Goal: Task Accomplishment & Management: Manage account settings

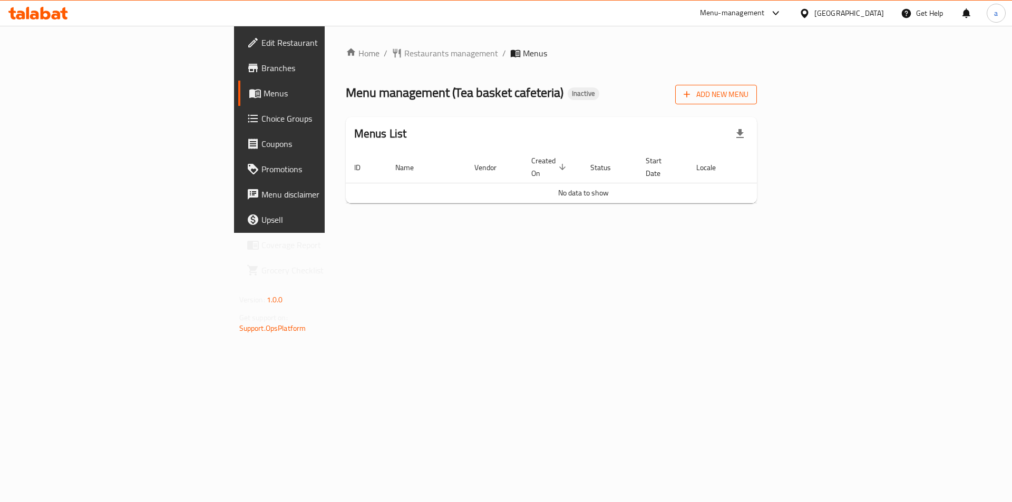
click at [749, 94] on span "Add New Menu" at bounding box center [716, 94] width 65 height 13
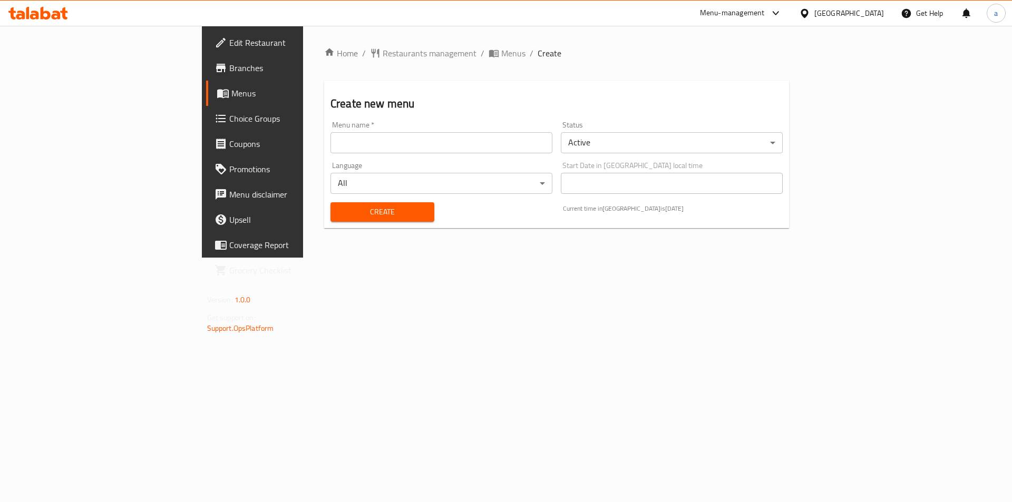
click at [390, 151] on input "text" at bounding box center [442, 142] width 222 height 21
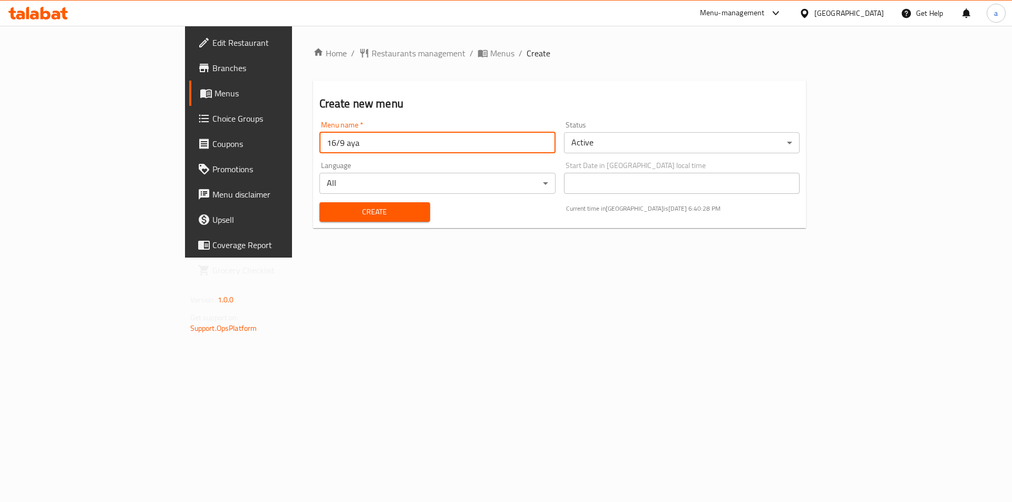
type input "16/9 aya"
click at [319, 202] on button "Create" at bounding box center [374, 212] width 111 height 20
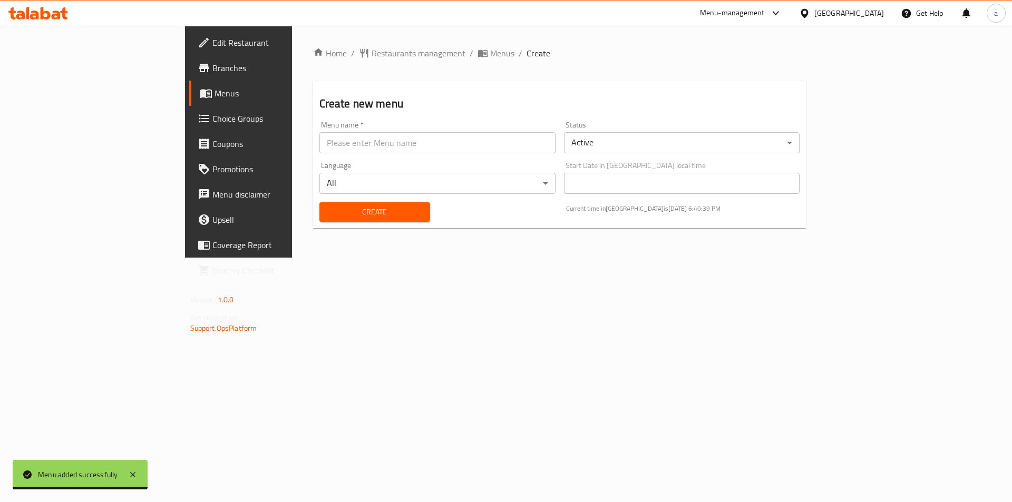
click at [200, 98] on span at bounding box center [207, 93] width 15 height 13
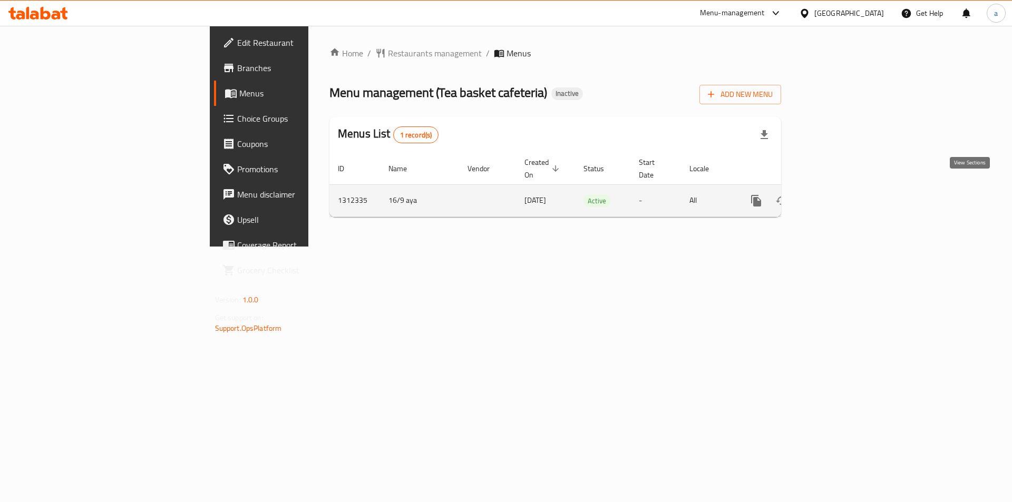
click at [845, 197] on link "enhanced table" at bounding box center [832, 200] width 25 height 25
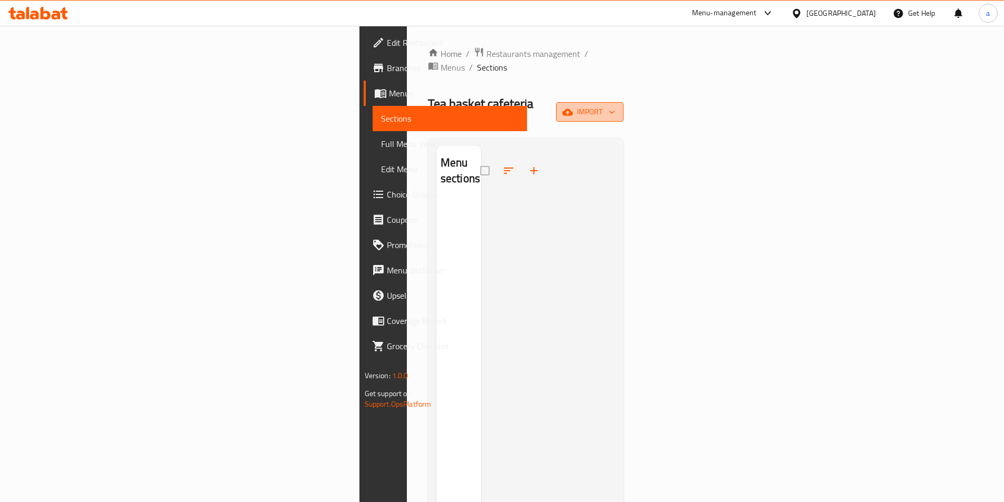
click at [615, 105] on span "import" at bounding box center [590, 111] width 51 height 13
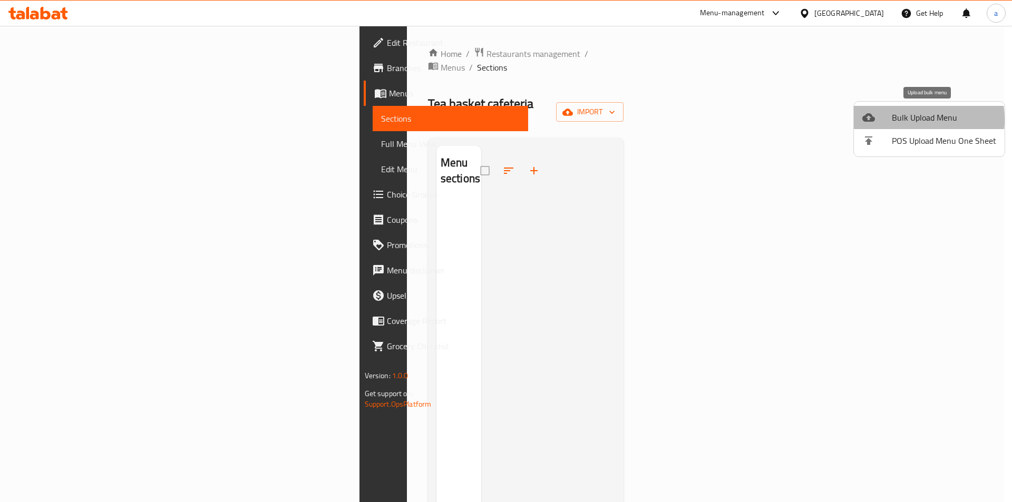
click at [901, 120] on span "Bulk Upload Menu" at bounding box center [944, 117] width 104 height 13
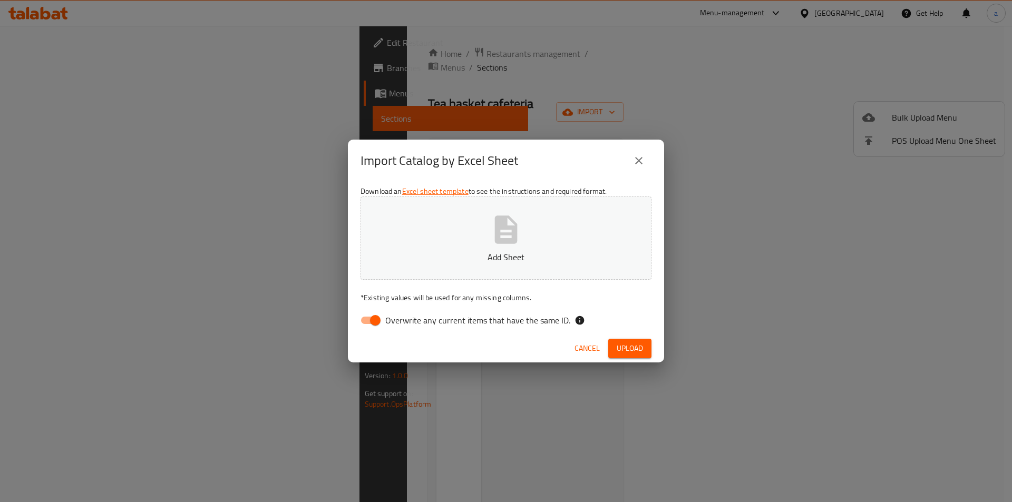
click at [421, 322] on span "Overwrite any current items that have the same ID." at bounding box center [477, 320] width 185 height 13
click at [405, 322] on input "Overwrite any current items that have the same ID." at bounding box center [375, 320] width 60 height 20
checkbox input "false"
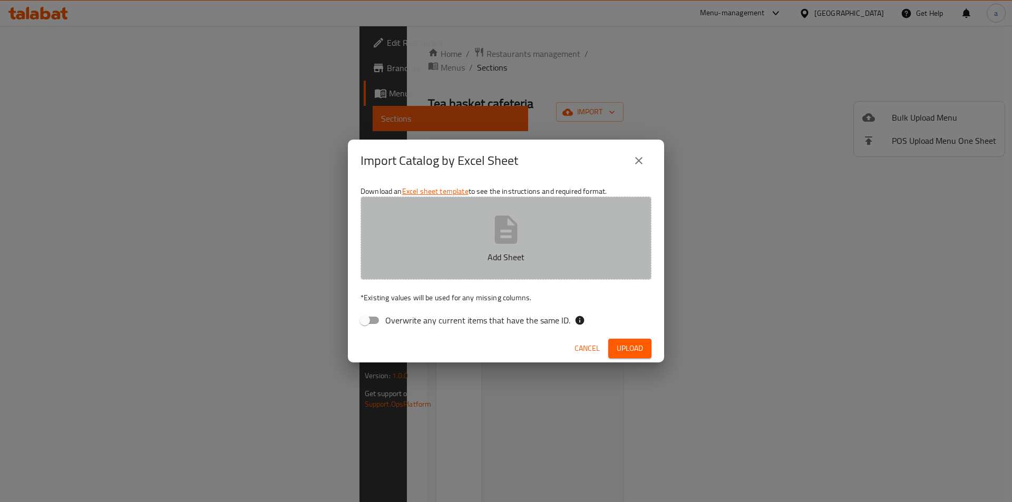
click at [480, 265] on button "Add Sheet" at bounding box center [506, 238] width 291 height 83
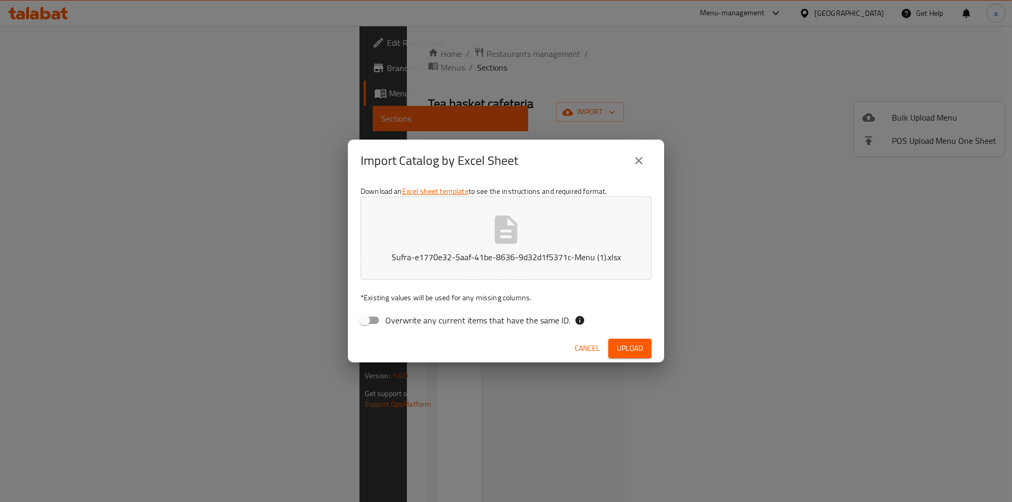
click at [639, 343] on span "Upload" at bounding box center [630, 348] width 26 height 13
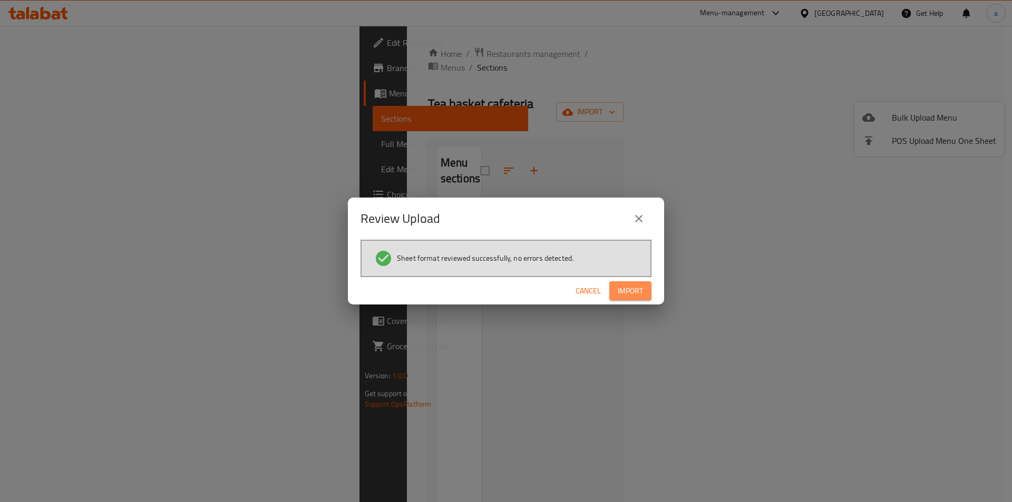
click at [628, 298] on button "Import" at bounding box center [630, 291] width 42 height 20
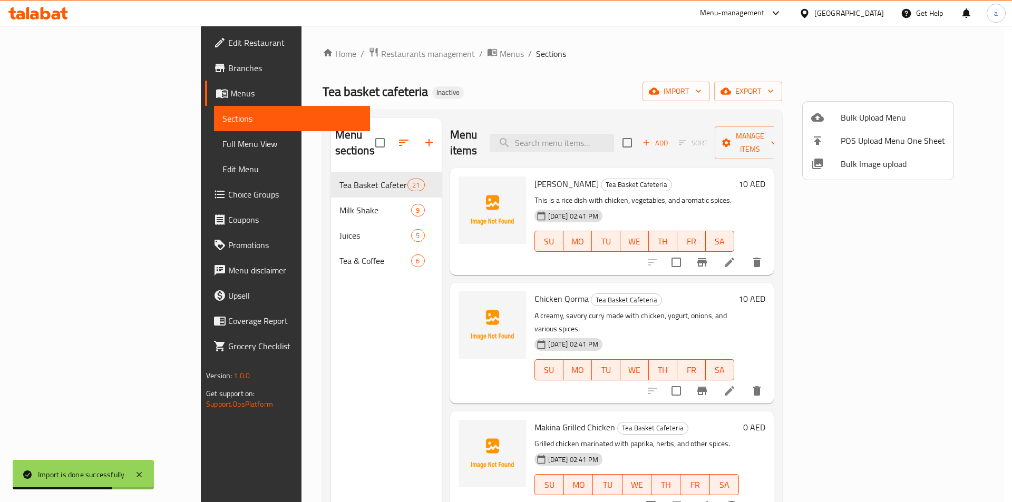
click at [62, 165] on div at bounding box center [506, 251] width 1012 height 502
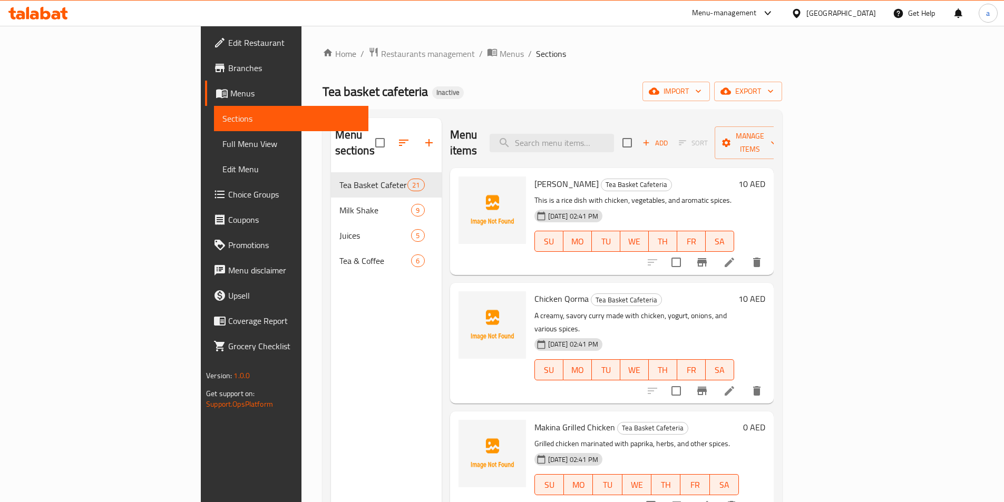
click at [222, 145] on span "Full Menu View" at bounding box center [291, 144] width 138 height 13
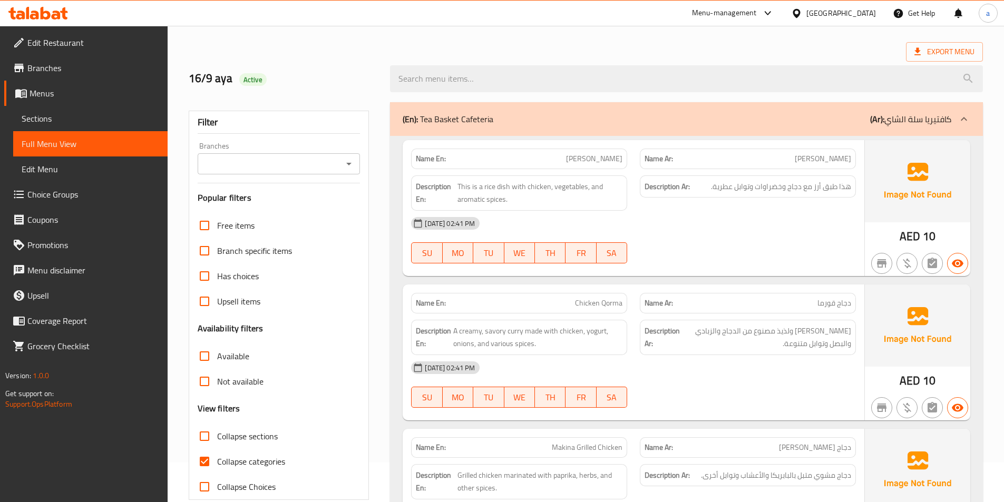
scroll to position [105, 0]
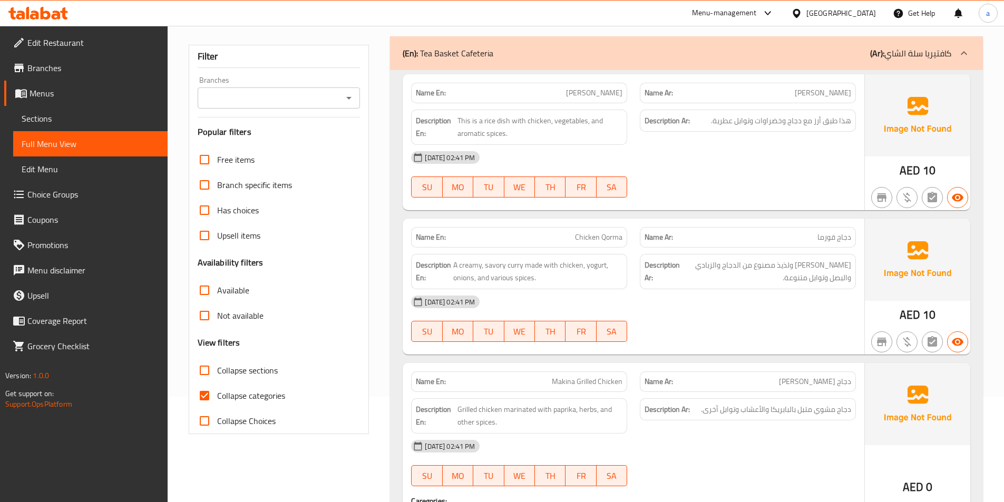
click at [206, 391] on input "Collapse categories" at bounding box center [204, 395] width 25 height 25
checkbox input "false"
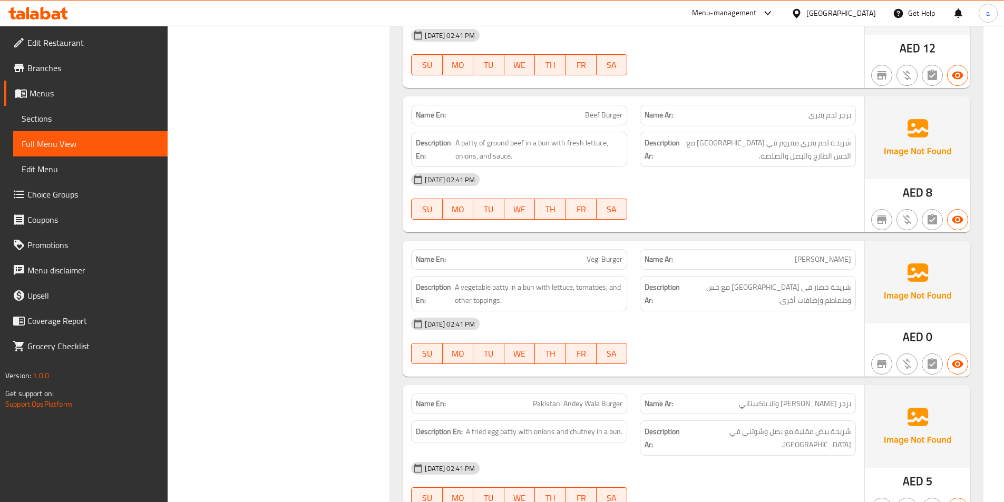
scroll to position [1898, 0]
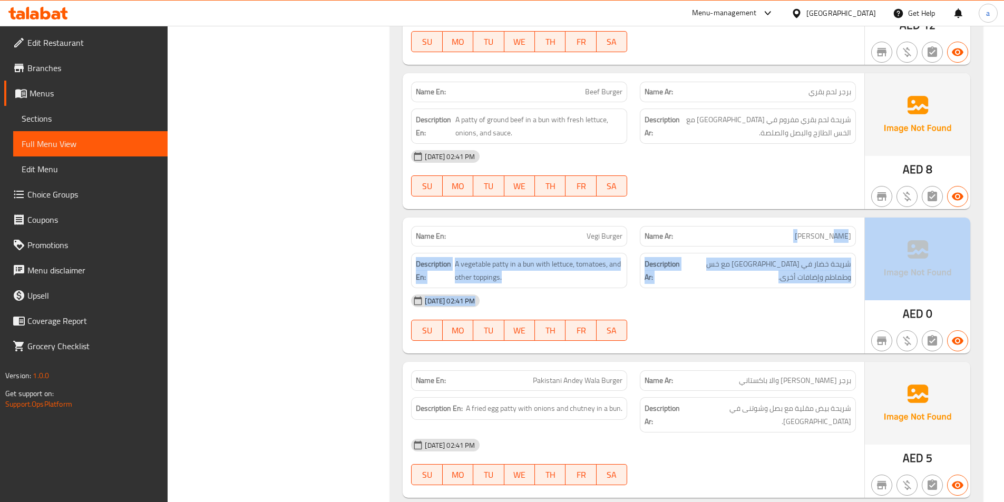
drag, startPoint x: 812, startPoint y: 234, endPoint x: 876, endPoint y: 235, distance: 63.8
click at [876, 235] on div "Name En: Vegi Burger Name Ar: فيجي برجر Description En: A vegetable patty in a …" at bounding box center [687, 286] width 568 height 136
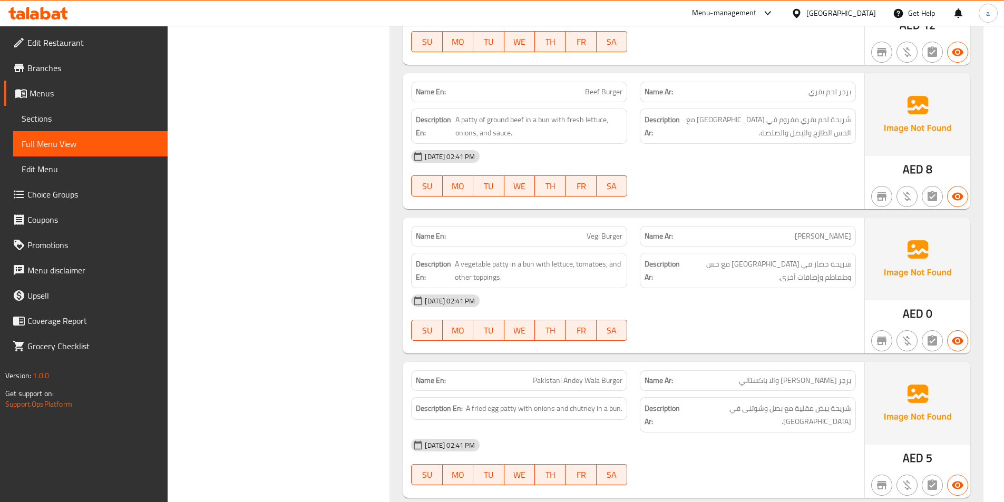
click at [835, 235] on span "[PERSON_NAME]" at bounding box center [823, 236] width 56 height 11
copy span "[PERSON_NAME]"
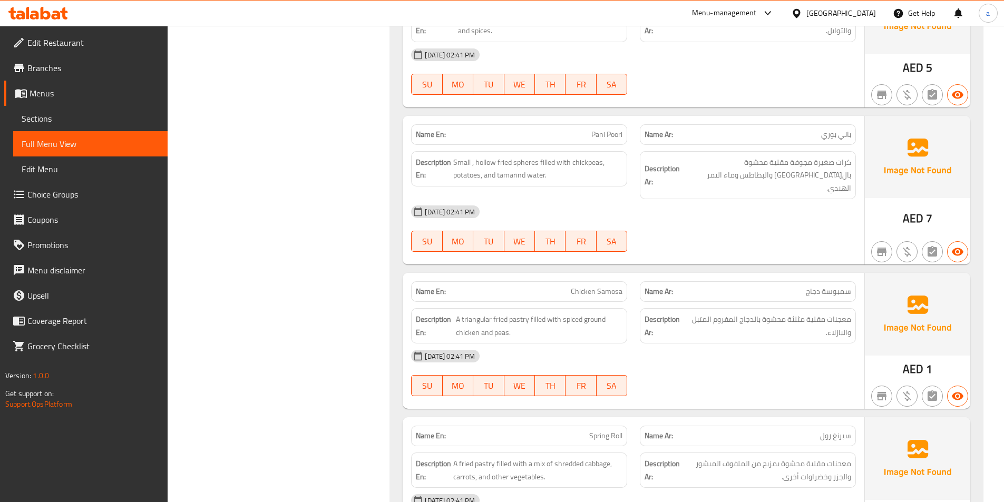
scroll to position [2636, 0]
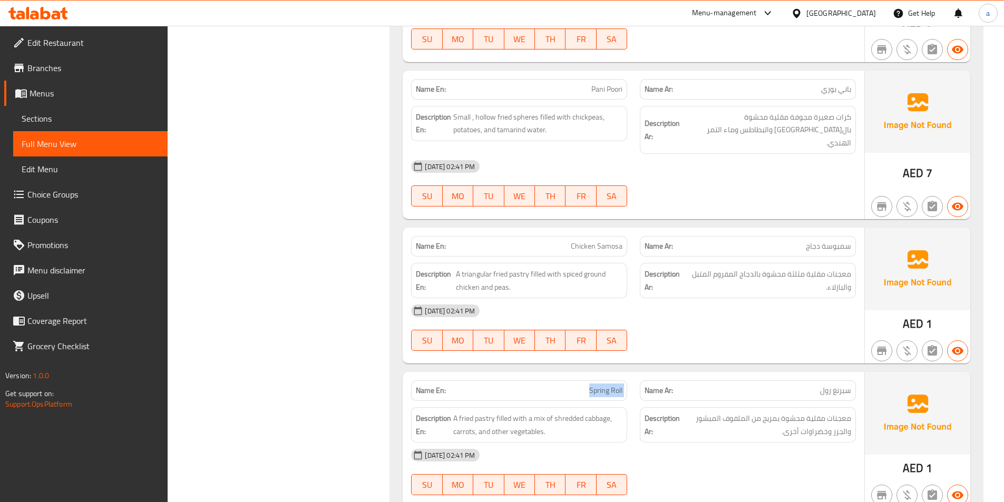
drag, startPoint x: 591, startPoint y: 352, endPoint x: 639, endPoint y: 360, distance: 49.1
click at [639, 374] on div "Name En: Spring Roll Name Ar: [PERSON_NAME]" at bounding box center [634, 390] width 458 height 33
copy span "Spring Roll"
click at [735, 412] on span "معجنات مقلية محشوة بمزيج من الملفوف المبشور والجزر وخضراوات أخرى." at bounding box center [766, 425] width 169 height 26
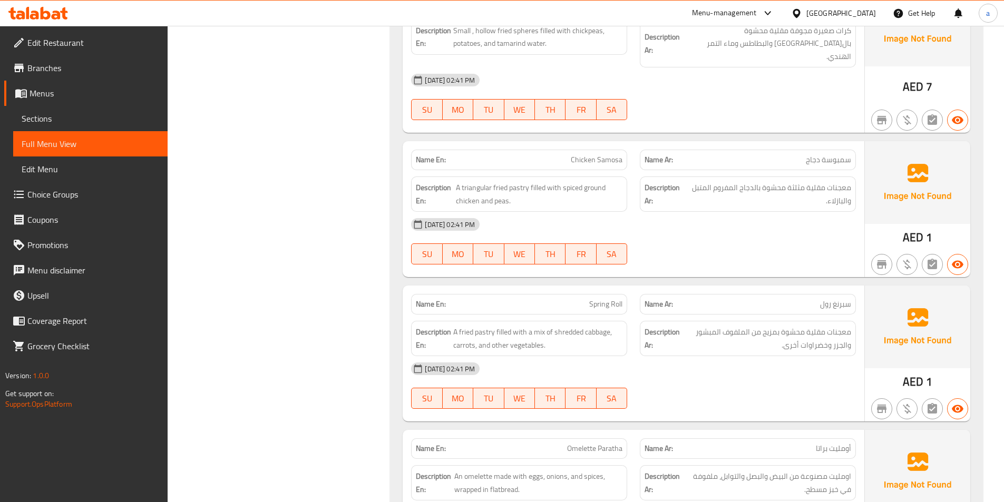
scroll to position [2741, 0]
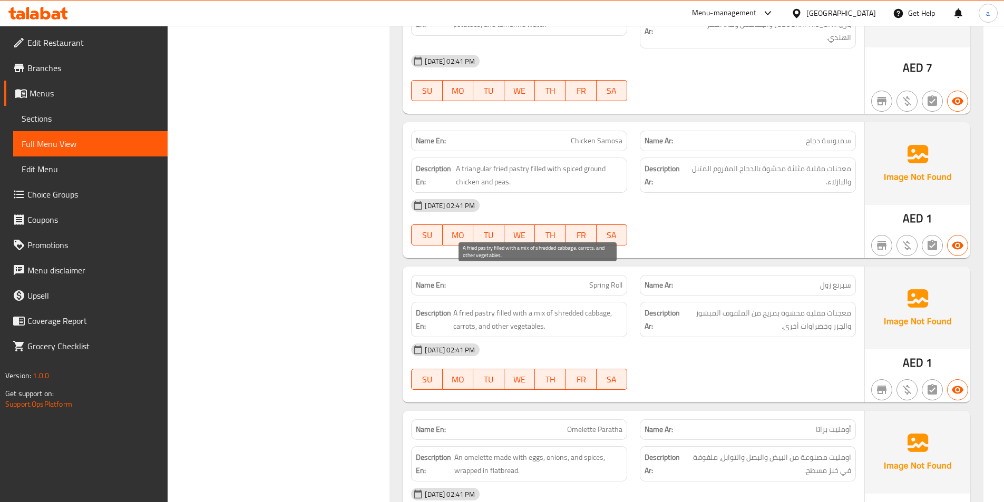
click at [595, 307] on span "A fried pastry filled with a mix of shredded cabbage, carrots, and other vegeta…" at bounding box center [537, 320] width 169 height 26
copy span "cabbage"
click at [671, 337] on div "[DATE] 02:41 PM" at bounding box center [634, 349] width 458 height 25
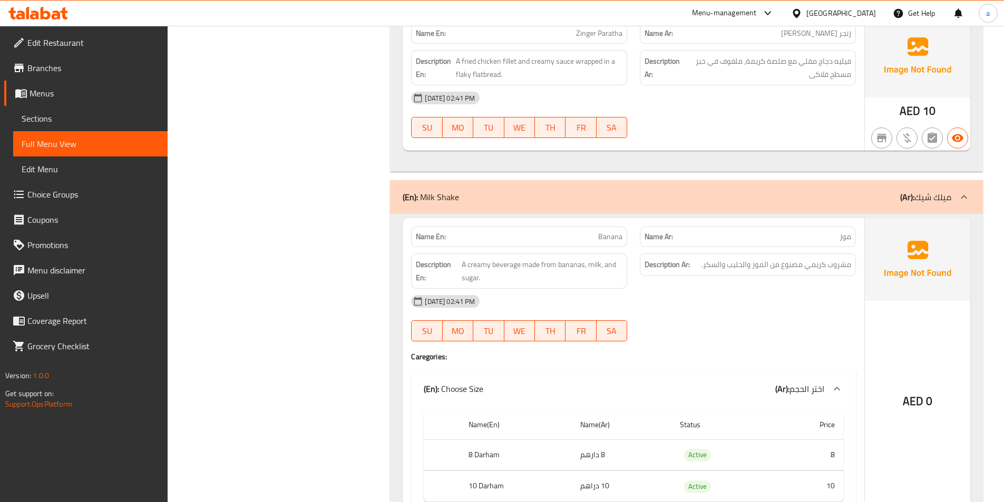
scroll to position [3479, 0]
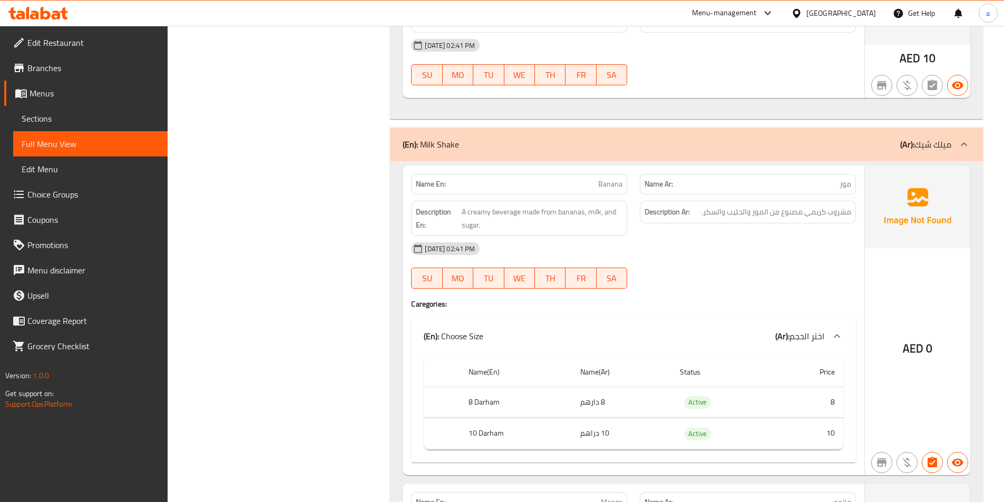
drag, startPoint x: 610, startPoint y: 358, endPoint x: 562, endPoint y: 375, distance: 50.7
click at [562, 387] on tr "8 Darham 8 دارهم Active 8" at bounding box center [634, 402] width 420 height 31
click at [577, 387] on td "8 دارهم" at bounding box center [622, 402] width 100 height 31
click at [592, 387] on td "8 دارهم" at bounding box center [622, 402] width 100 height 31
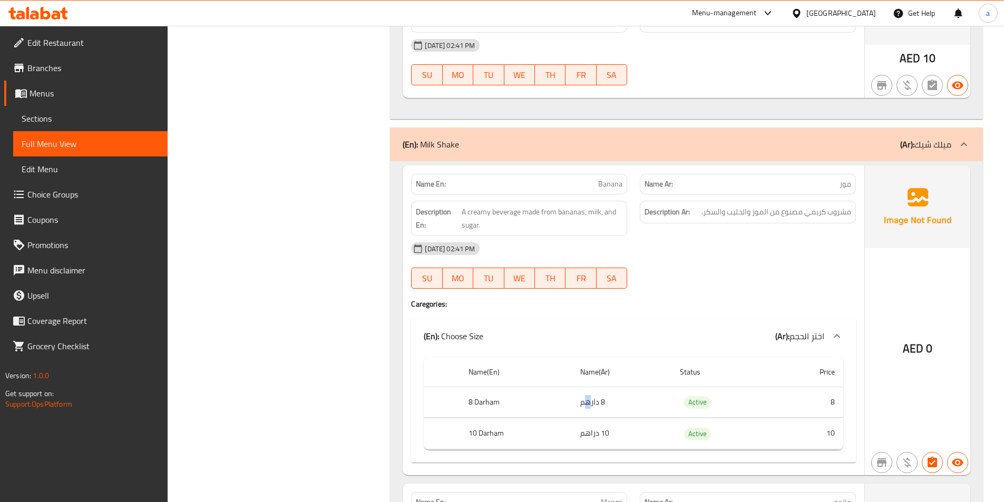
click at [592, 387] on td "8 دارهم" at bounding box center [622, 402] width 100 height 31
click at [599, 387] on td "8 دارهم" at bounding box center [622, 402] width 100 height 31
click at [603, 387] on td "8 دارهم" at bounding box center [622, 402] width 100 height 31
click at [604, 387] on td "8 دارهم" at bounding box center [622, 402] width 100 height 31
drag, startPoint x: 609, startPoint y: 367, endPoint x: 572, endPoint y: 377, distance: 37.7
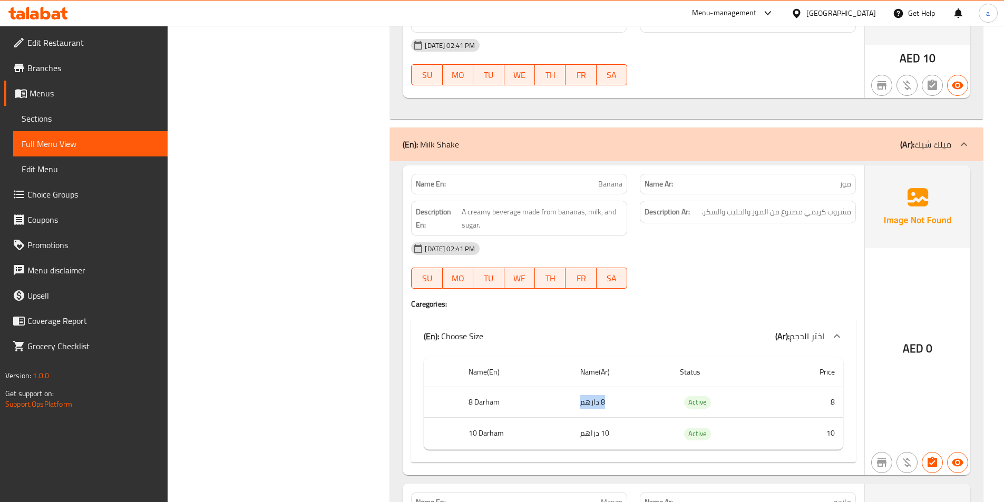
click at [573, 387] on td "8 دارهم" at bounding box center [622, 402] width 100 height 31
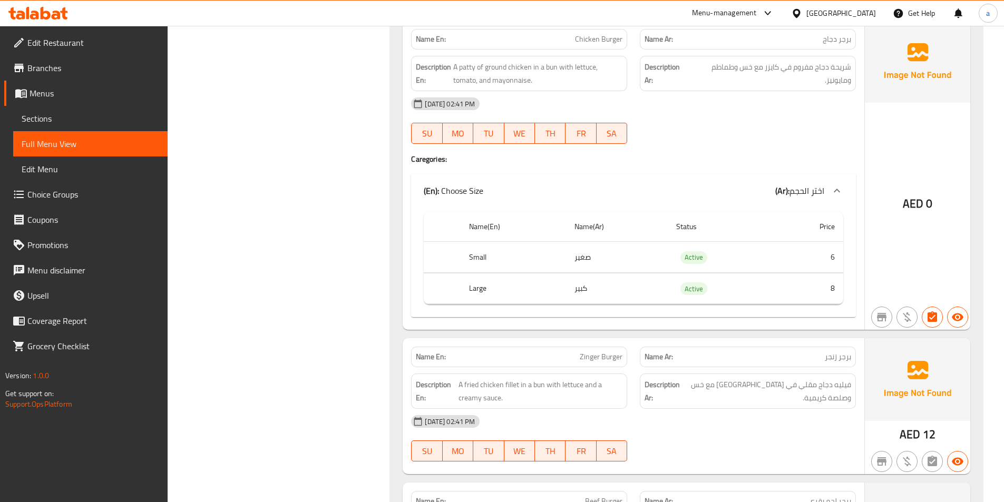
scroll to position [1476, 0]
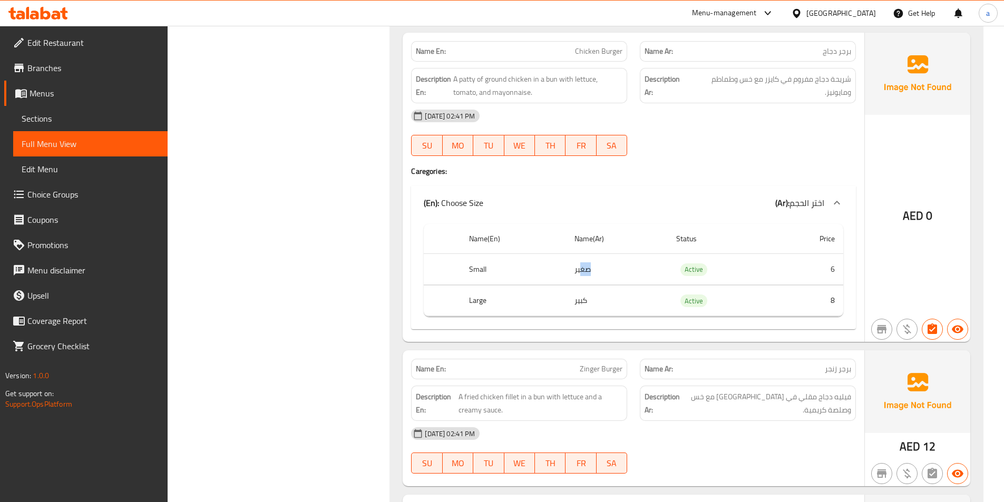
drag, startPoint x: 563, startPoint y: 272, endPoint x: 575, endPoint y: 296, distance: 26.4
click at [584, 282] on tr "Small صغير Active 6" at bounding box center [634, 269] width 420 height 31
drag, startPoint x: 570, startPoint y: 299, endPoint x: 587, endPoint y: 291, distance: 18.6
click at [579, 298] on td "كبير" at bounding box center [617, 300] width 102 height 31
click at [603, 274] on td "صغير" at bounding box center [617, 269] width 102 height 31
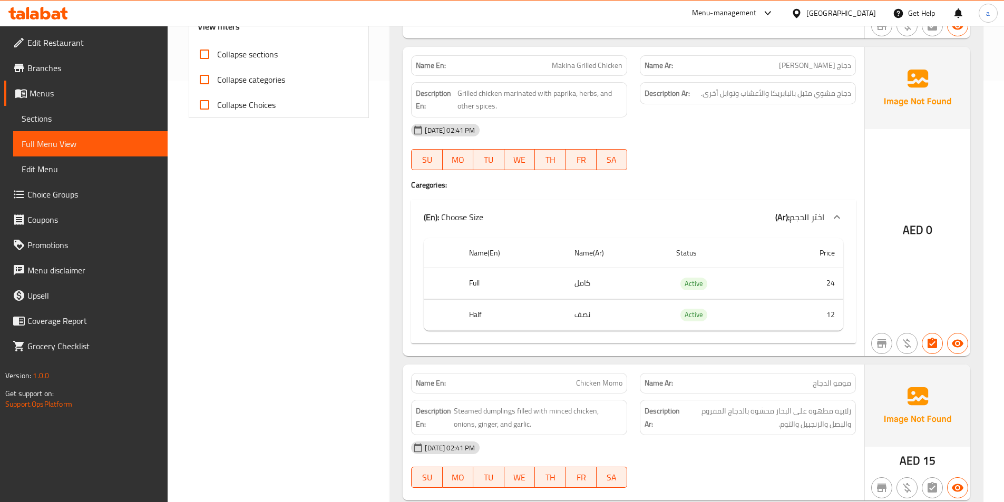
scroll to position [369, 0]
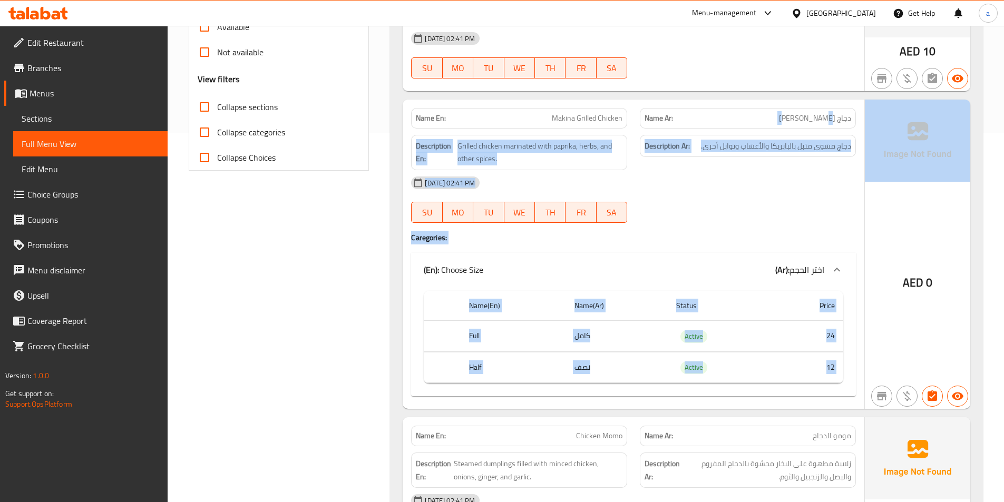
drag, startPoint x: 781, startPoint y: 118, endPoint x: 867, endPoint y: 118, distance: 85.4
click at [867, 118] on div "Name En: Makina Grilled Chicken Name Ar: دجاج مشوي ماكينة Description En: Grill…" at bounding box center [687, 254] width 568 height 309
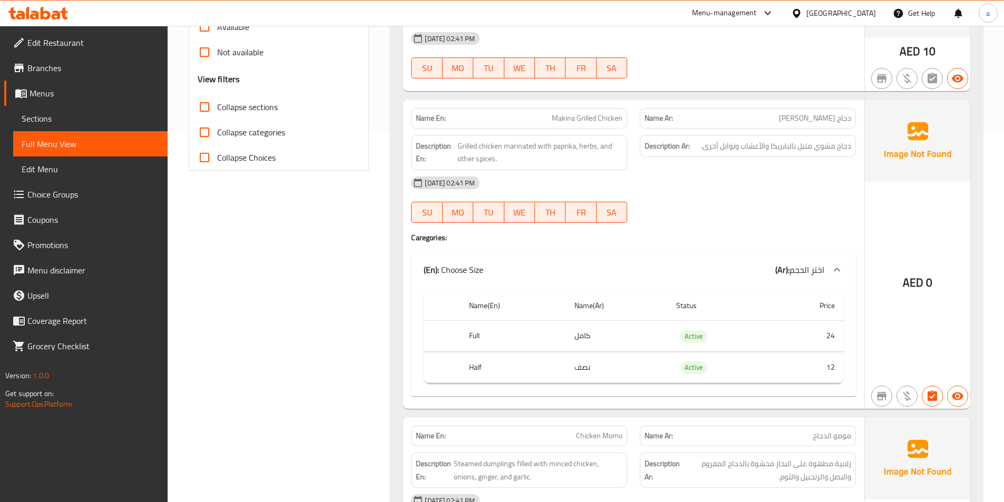
click at [808, 123] on span "دجاج [PERSON_NAME]" at bounding box center [815, 118] width 72 height 11
drag, startPoint x: 611, startPoint y: 338, endPoint x: 556, endPoint y: 334, distance: 55.5
click at [556, 334] on tr "Full كامل Active 24" at bounding box center [634, 336] width 420 height 31
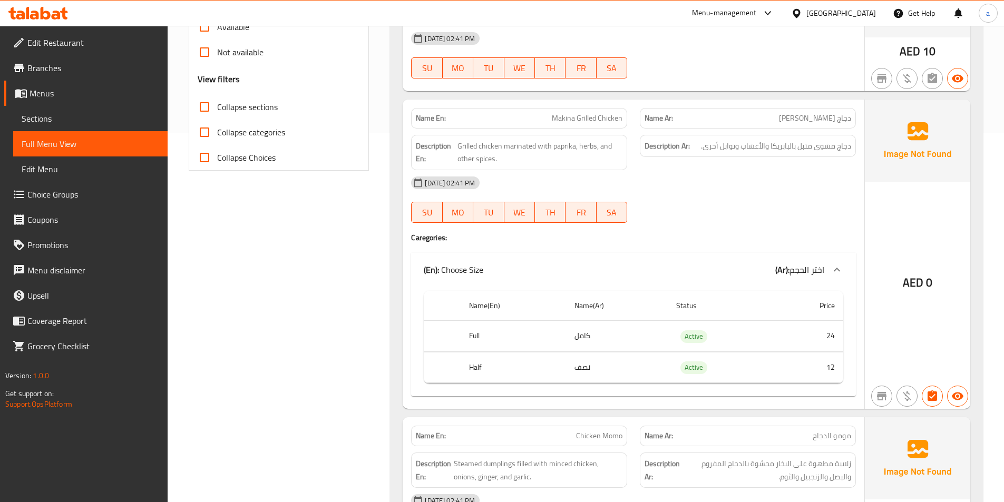
drag, startPoint x: 603, startPoint y: 355, endPoint x: 555, endPoint y: 360, distance: 48.7
click at [555, 360] on tr "Half نصف Active 12" at bounding box center [634, 367] width 420 height 31
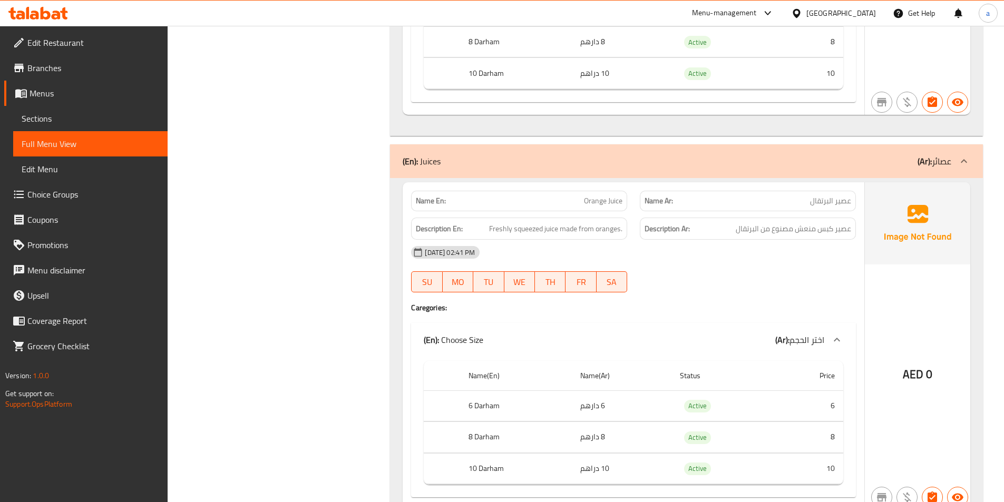
scroll to position [5904, 0]
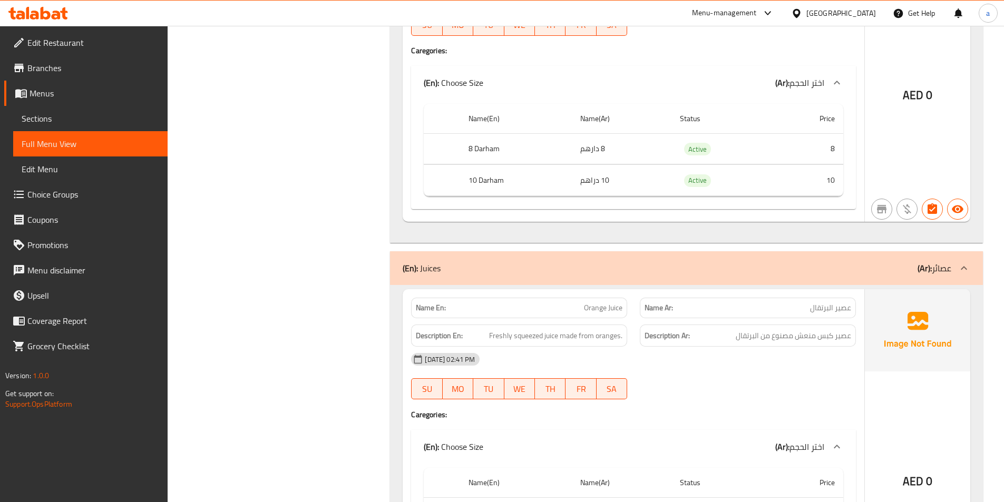
click at [58, 186] on link "Choice Groups" at bounding box center [85, 194] width 163 height 25
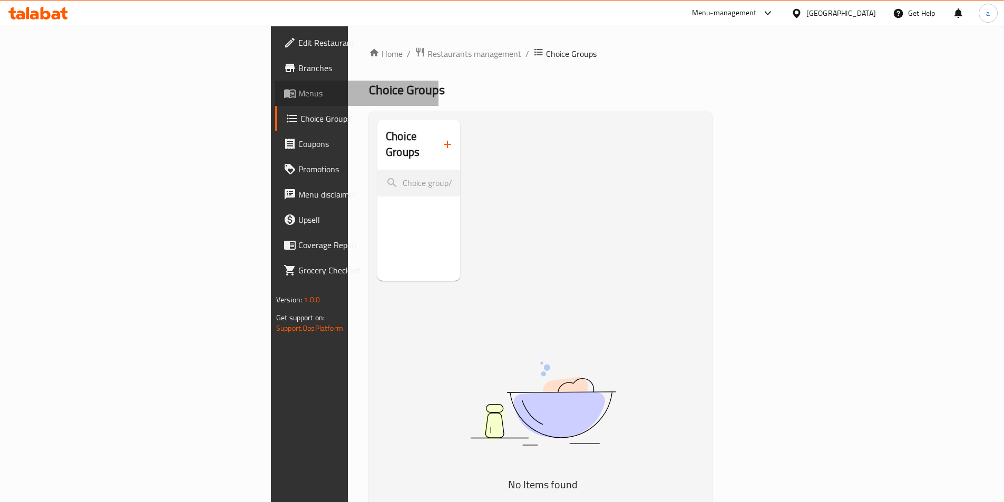
click at [298, 93] on span "Menus" at bounding box center [364, 93] width 132 height 13
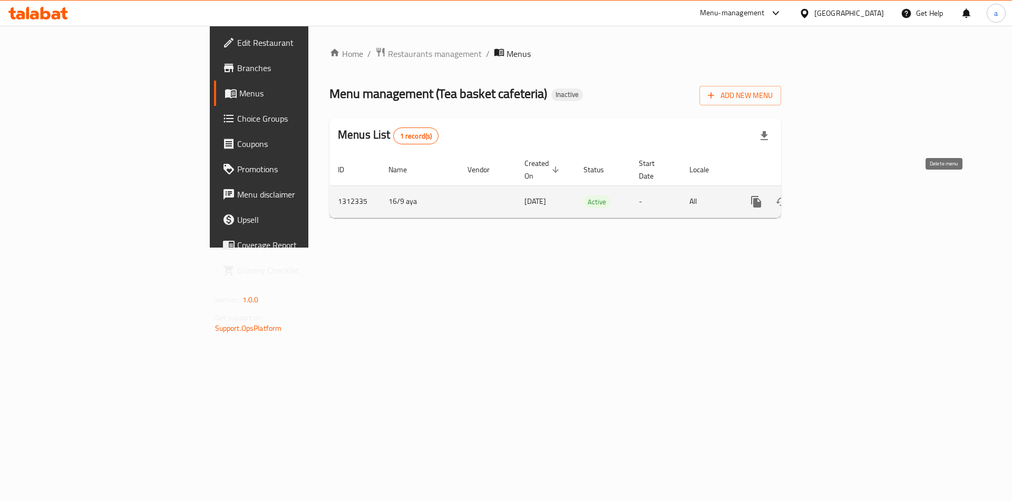
click at [820, 192] on button "enhanced table" at bounding box center [806, 201] width 25 height 25
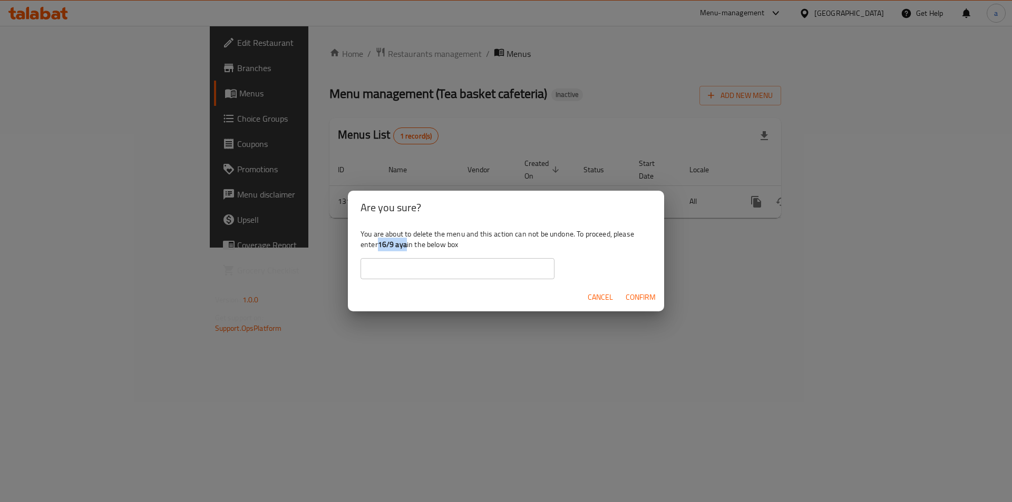
drag, startPoint x: 378, startPoint y: 242, endPoint x: 406, endPoint y: 250, distance: 29.0
click at [406, 250] on div "You are about to delete the menu and this action can not be undone. To proceed,…" at bounding box center [506, 254] width 316 height 59
copy b "16/9 aya"
click at [390, 265] on input "text" at bounding box center [458, 268] width 194 height 21
paste input "16/9 aya"
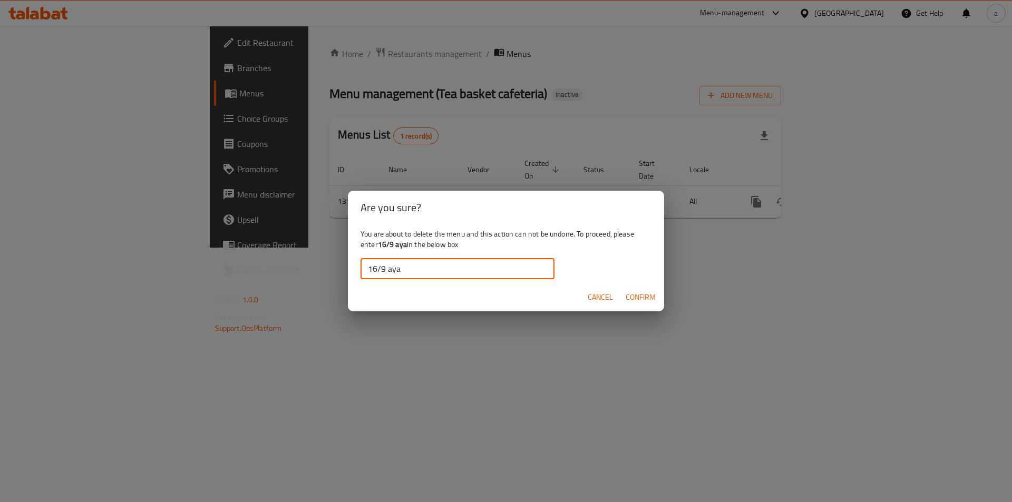
type input "16/9 aya"
click at [640, 296] on span "Confirm" at bounding box center [641, 297] width 30 height 13
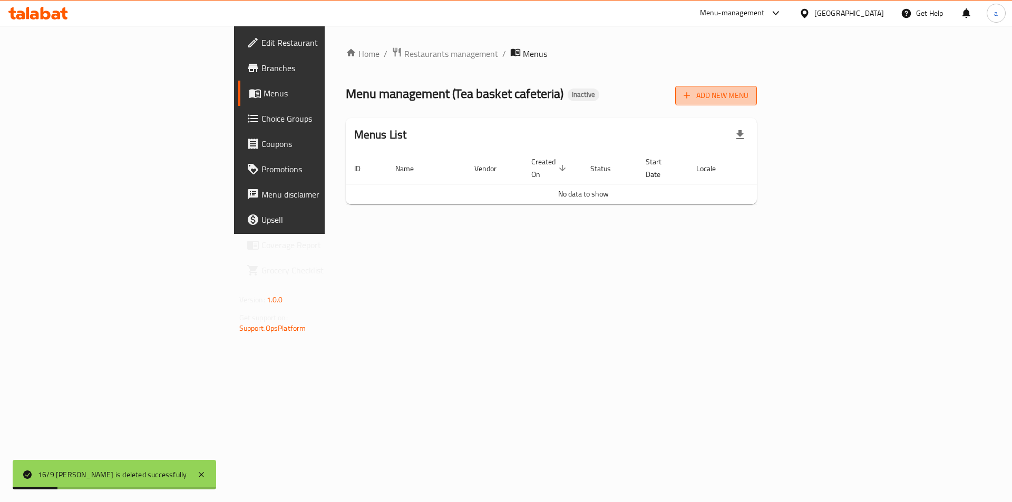
click at [757, 104] on button "Add New Menu" at bounding box center [716, 96] width 82 height 20
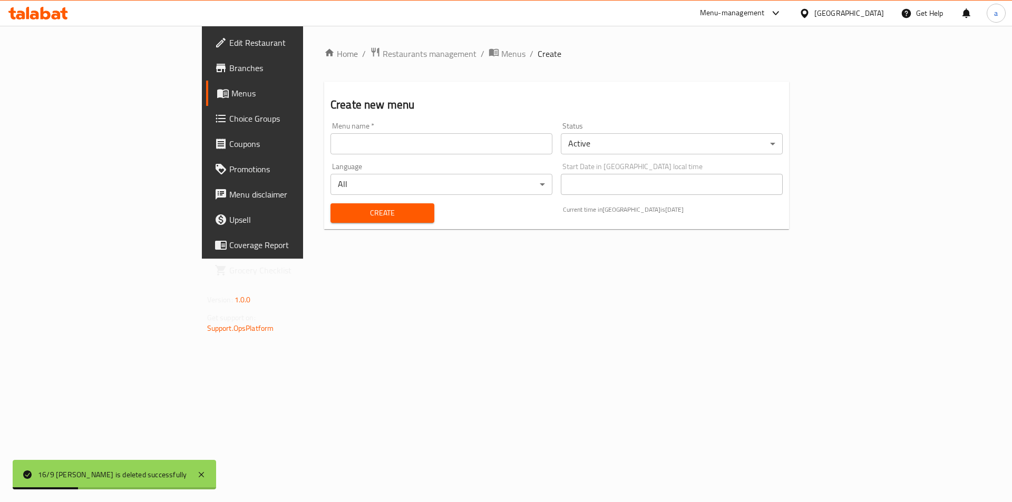
click at [388, 146] on input "text" at bounding box center [442, 143] width 222 height 21
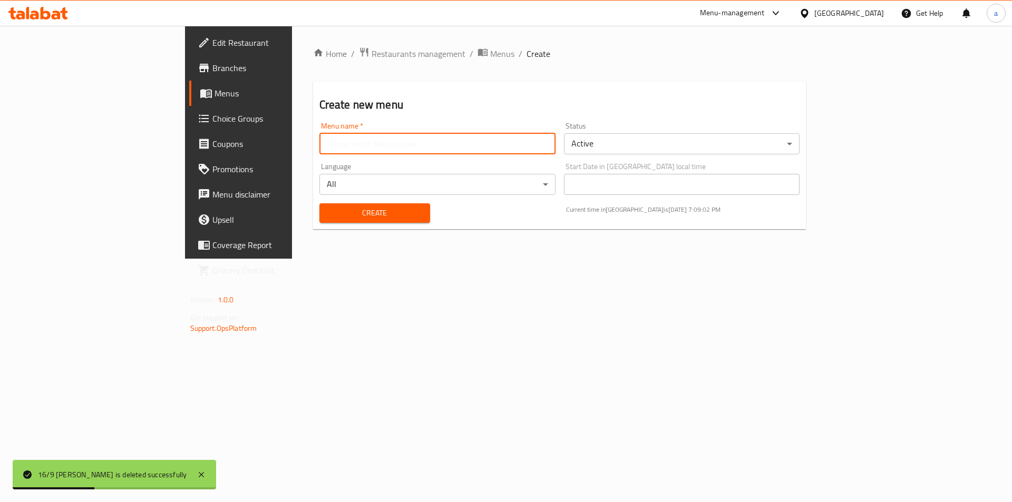
paste input "16/9 aya"
type input "16/9 aya"
click at [328, 210] on span "Create" at bounding box center [375, 213] width 94 height 13
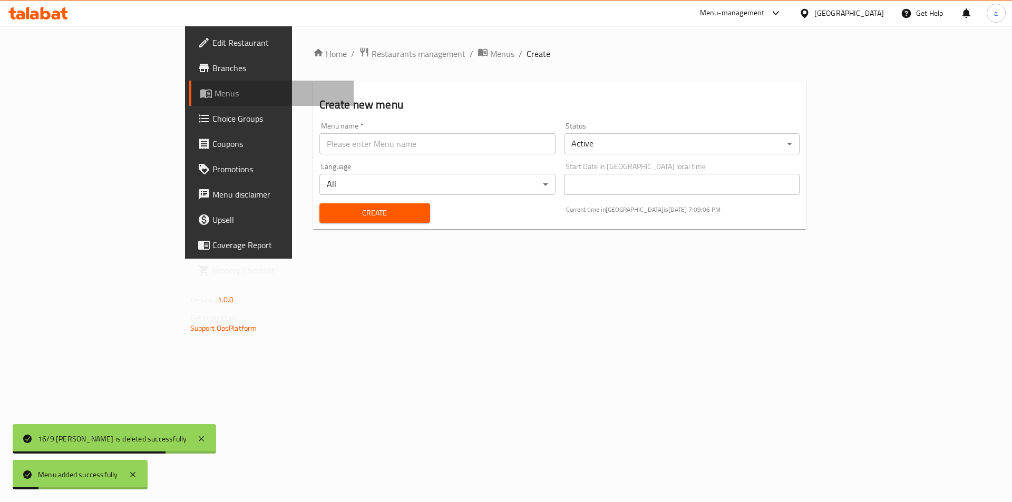
click at [215, 94] on span "Menus" at bounding box center [280, 93] width 131 height 13
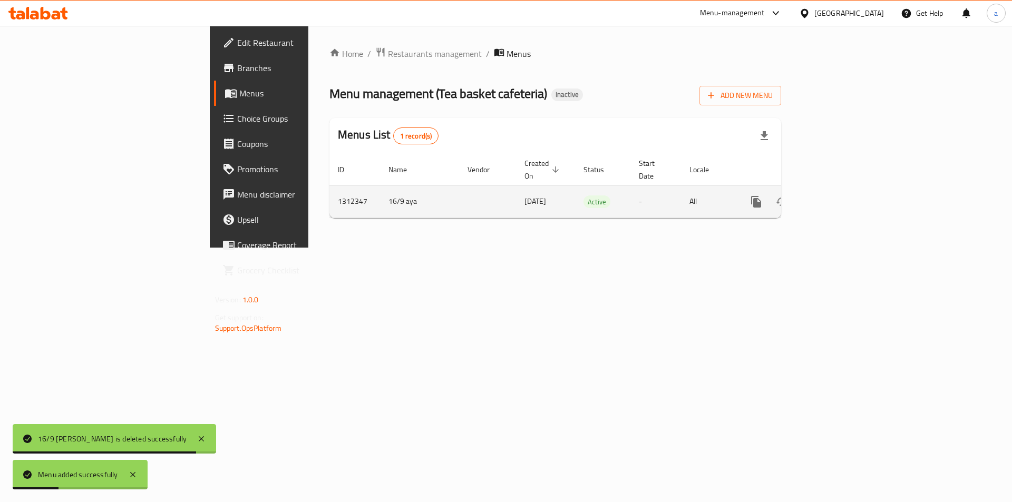
click at [839, 196] on icon "enhanced table" at bounding box center [832, 202] width 13 height 13
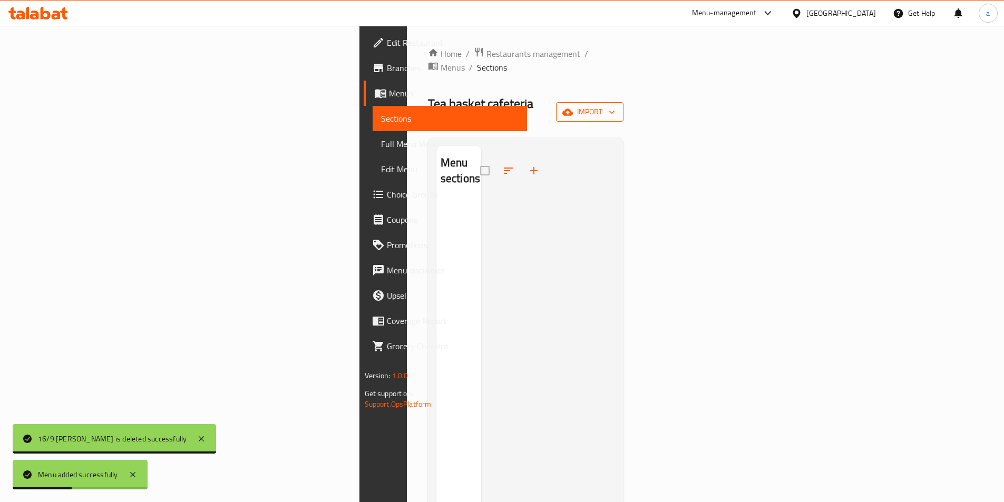
click at [624, 102] on button "import" at bounding box center [589, 112] width 67 height 20
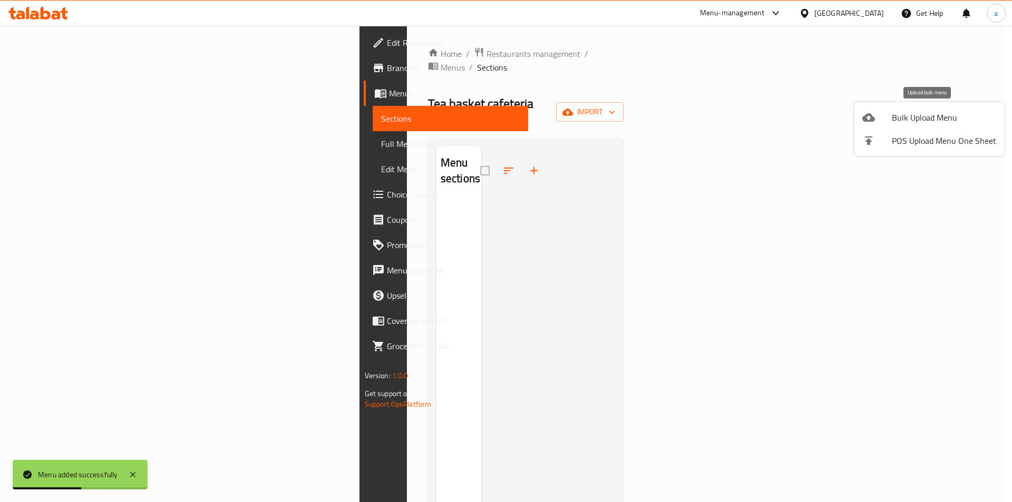
click at [880, 116] on div at bounding box center [877, 117] width 30 height 13
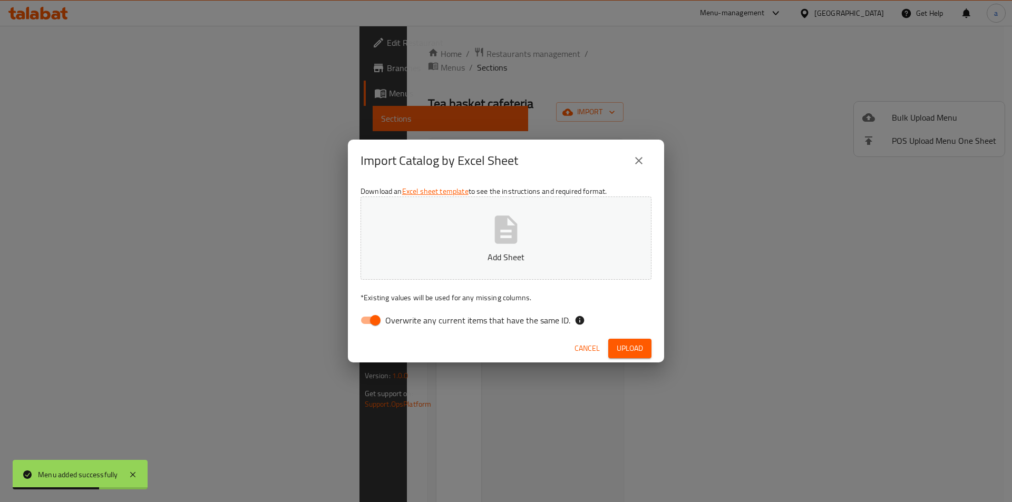
click at [503, 324] on span "Overwrite any current items that have the same ID." at bounding box center [477, 320] width 185 height 13
click at [405, 324] on input "Overwrite any current items that have the same ID." at bounding box center [375, 320] width 60 height 20
checkbox input "false"
click at [496, 258] on p "Add Sheet" at bounding box center [506, 257] width 258 height 13
click at [623, 352] on span "Upload" at bounding box center [630, 348] width 26 height 13
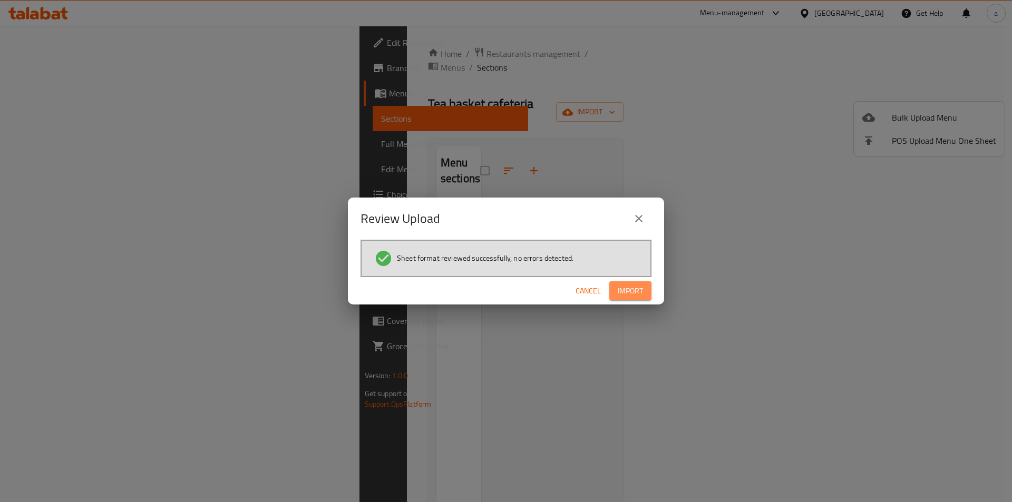
click at [629, 292] on span "Import" at bounding box center [630, 291] width 25 height 13
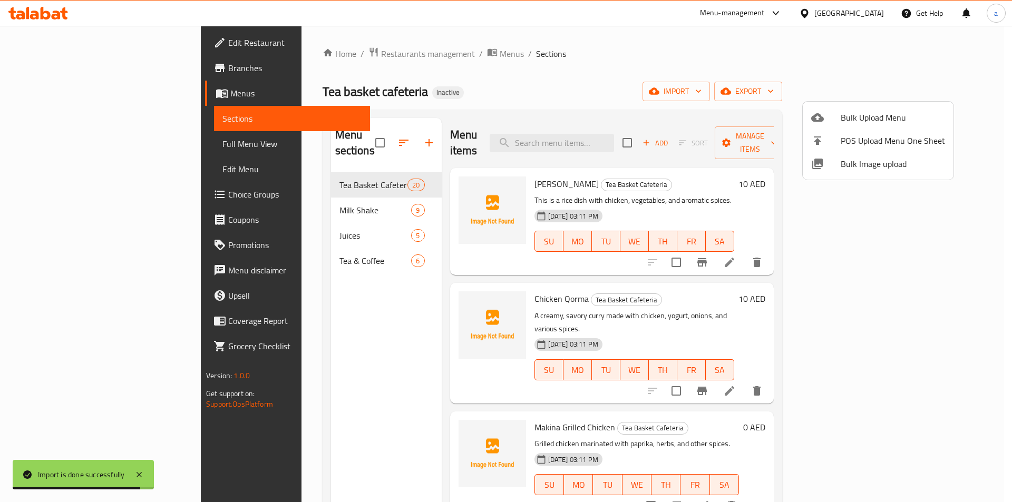
click at [60, 141] on div at bounding box center [506, 251] width 1012 height 502
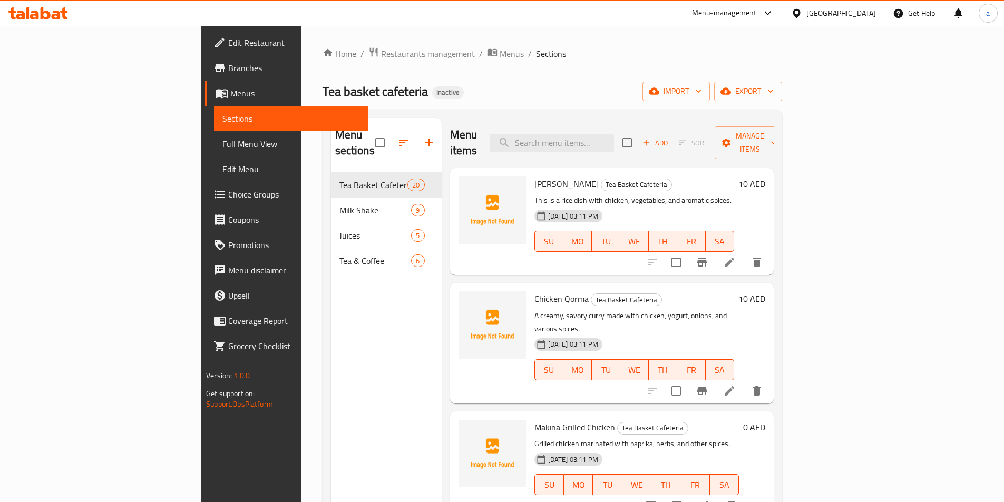
drag, startPoint x: 68, startPoint y: 145, endPoint x: 54, endPoint y: 139, distance: 15.1
click at [222, 139] on span "Full Menu View" at bounding box center [291, 144] width 138 height 13
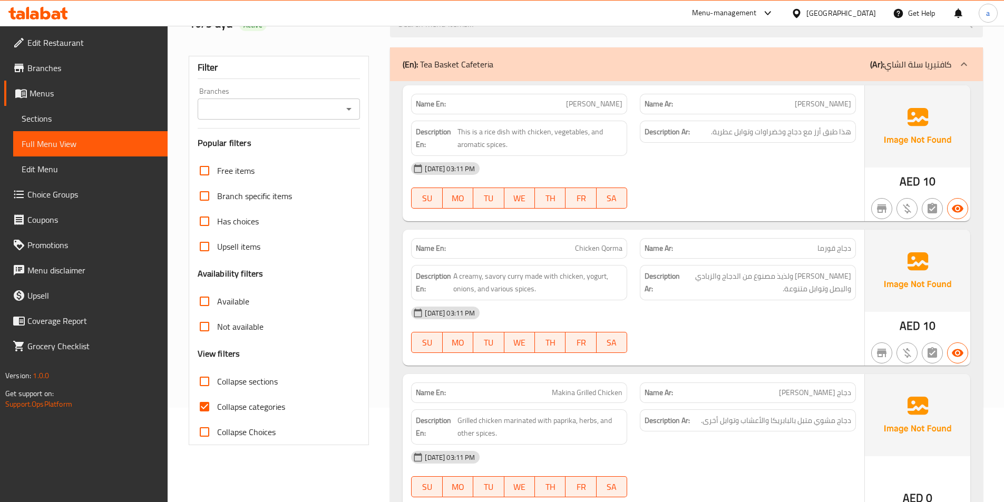
scroll to position [105, 0]
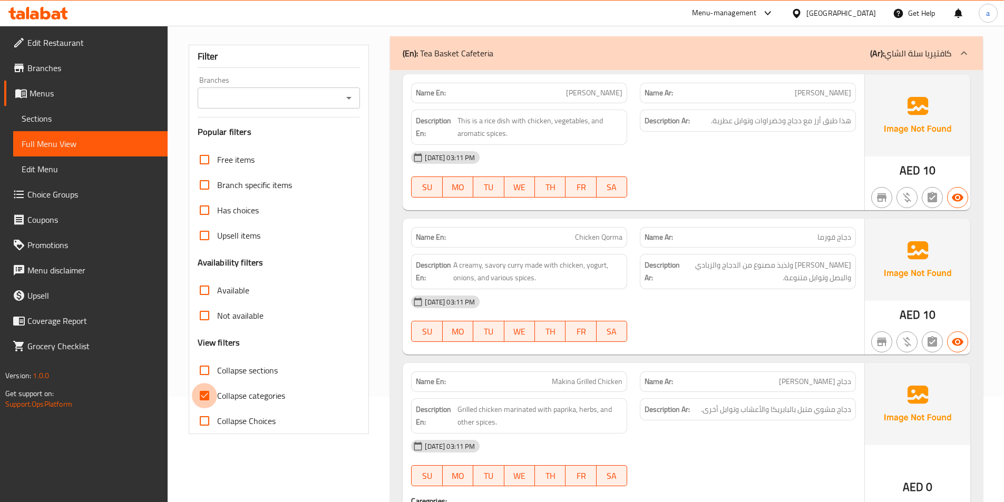
click at [201, 399] on input "Collapse categories" at bounding box center [204, 395] width 25 height 25
checkbox input "false"
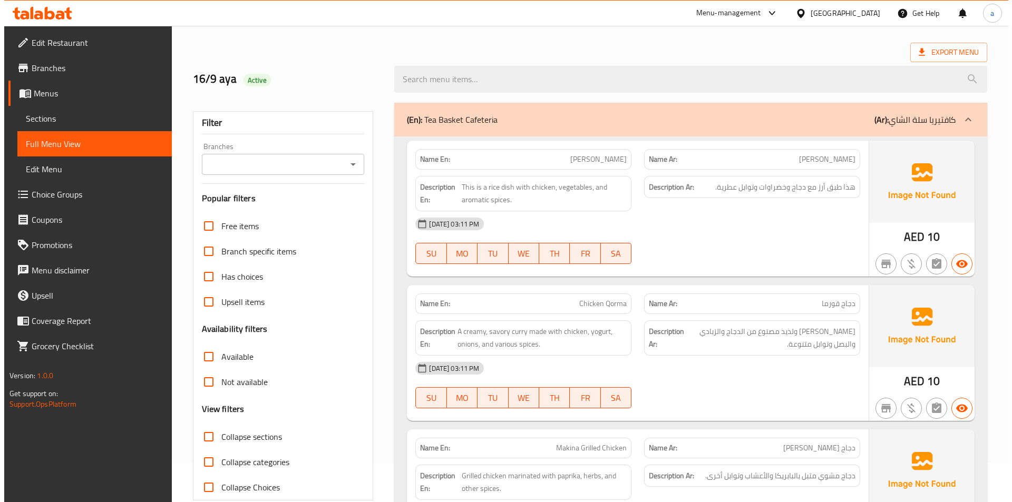
scroll to position [0, 0]
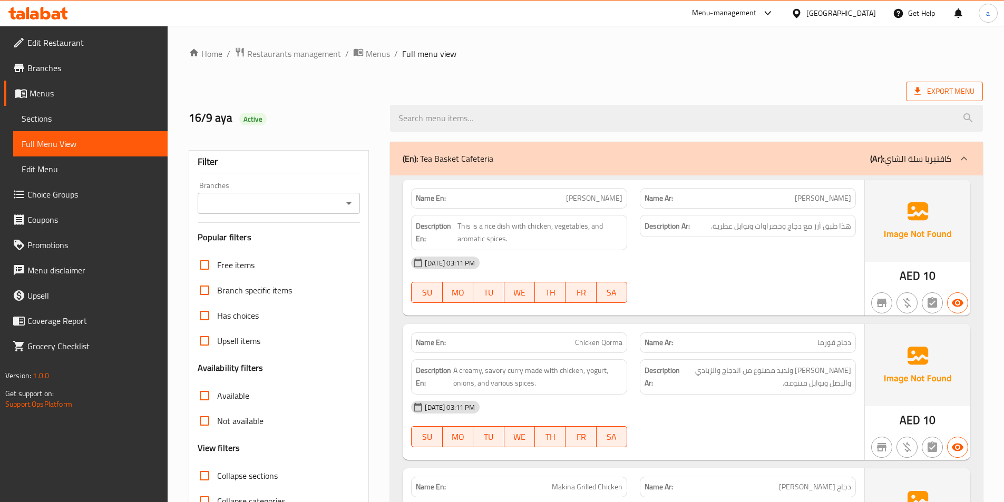
click at [937, 89] on span "Export Menu" at bounding box center [945, 91] width 60 height 13
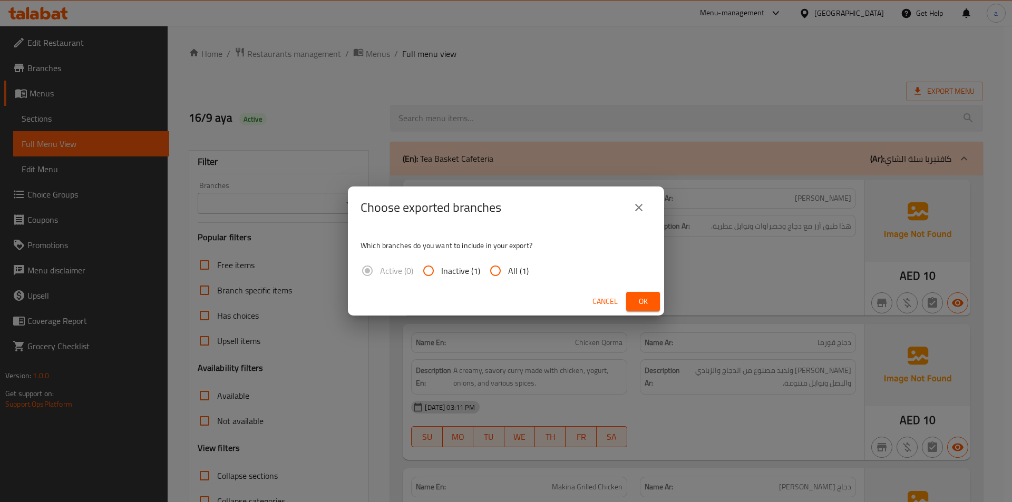
click at [511, 271] on span "All (1)" at bounding box center [518, 271] width 21 height 13
click at [508, 271] on input "All (1)" at bounding box center [495, 270] width 25 height 25
radio input "true"
click at [646, 297] on span "Ok" at bounding box center [643, 301] width 17 height 13
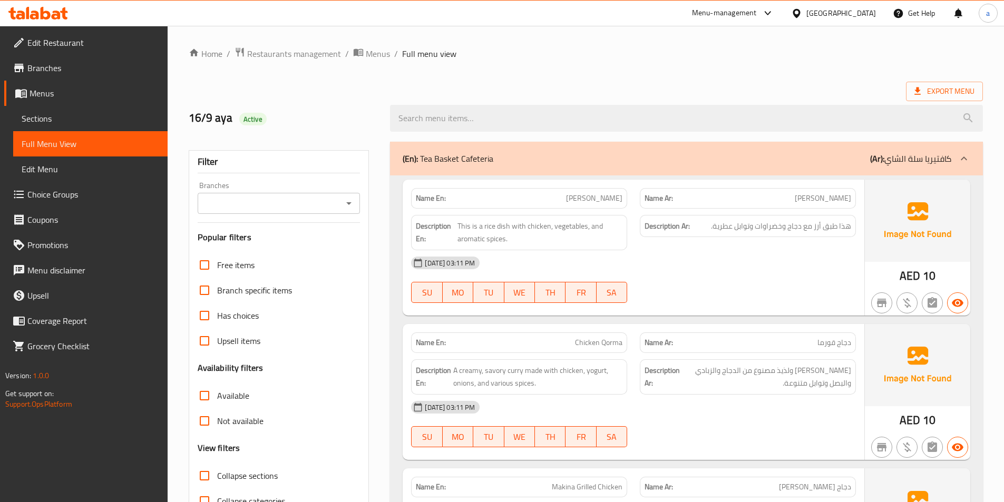
click at [692, 88] on div "Export Menu" at bounding box center [586, 92] width 794 height 20
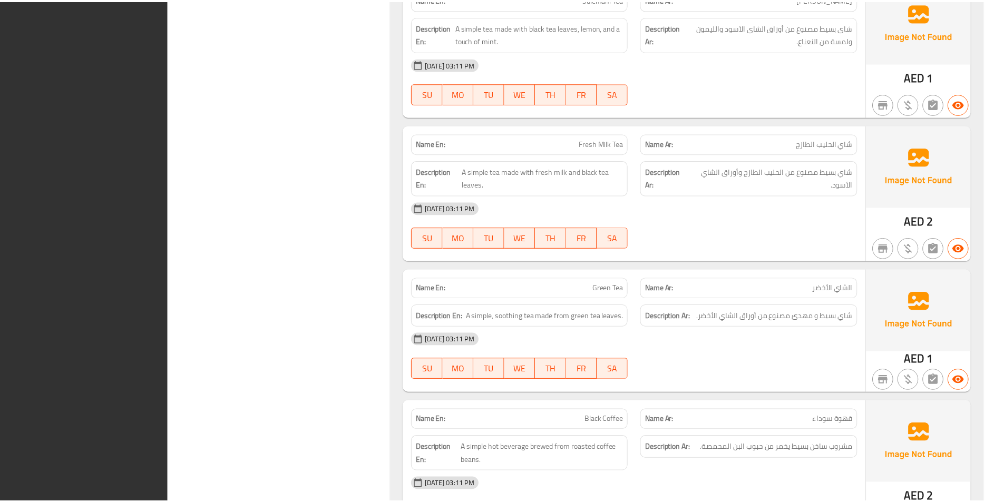
scroll to position [8138, 0]
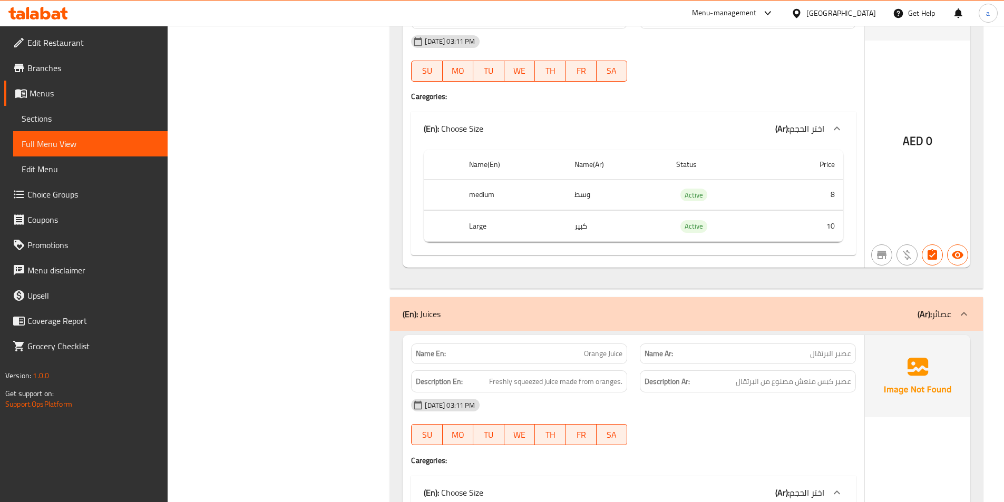
scroll to position [5713, 0]
click at [72, 36] on span "Edit Restaurant" at bounding box center [93, 42] width 132 height 13
